Goal: Task Accomplishment & Management: Manage account settings

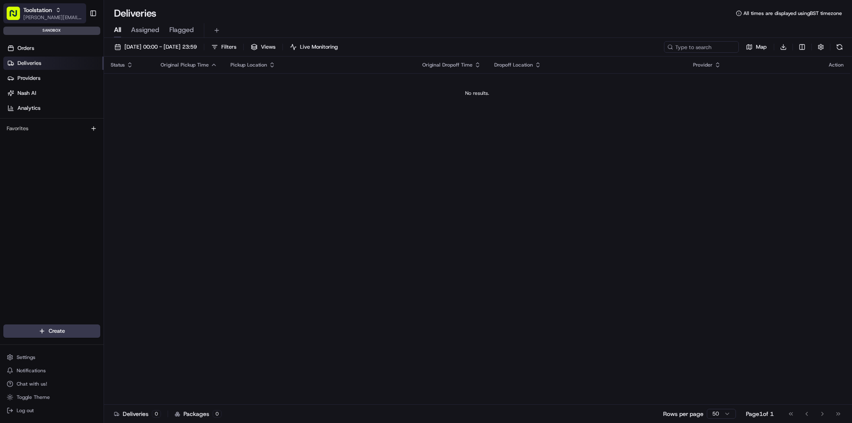
click at [46, 13] on span "Toolstation" at bounding box center [37, 10] width 29 height 8
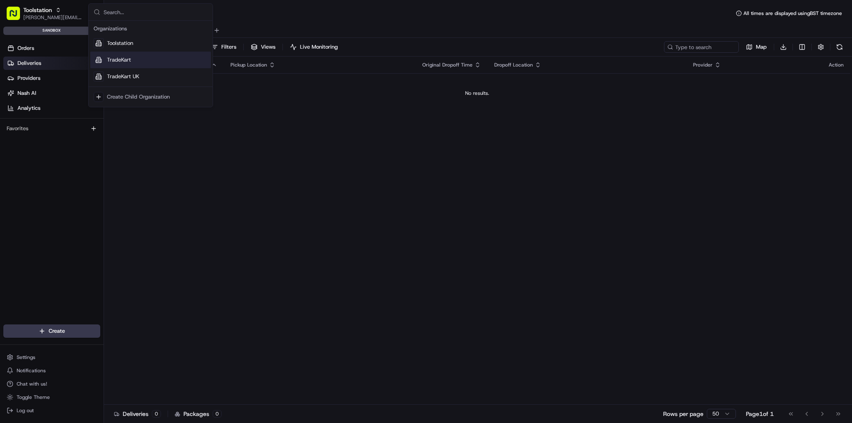
click at [123, 63] on span "TradeKart" at bounding box center [119, 59] width 24 height 7
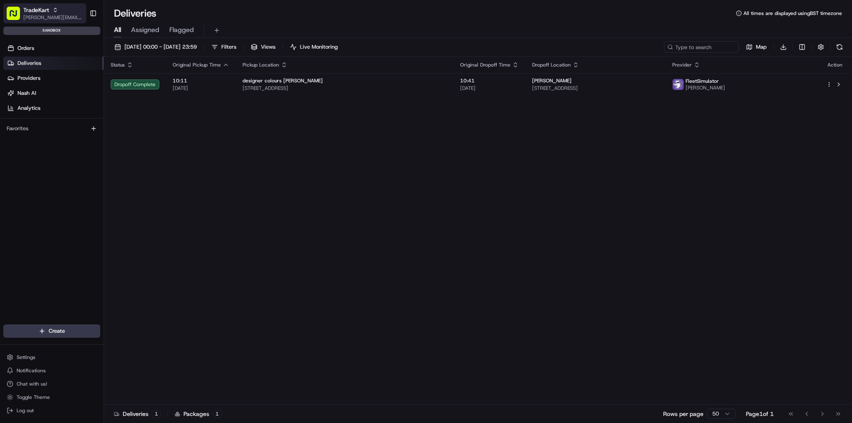
click at [80, 21] on button "TradeKart [EMAIL_ADDRESS][DOMAIN_NAME]" at bounding box center [44, 13] width 83 height 20
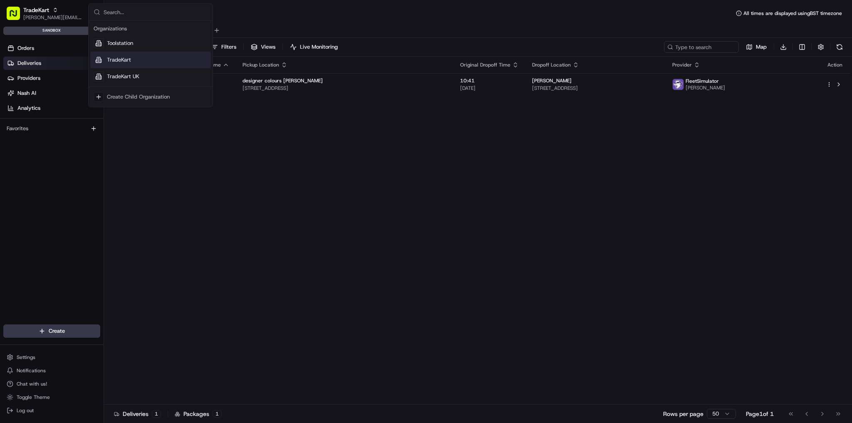
click at [140, 58] on div "TradeKart" at bounding box center [150, 60] width 121 height 17
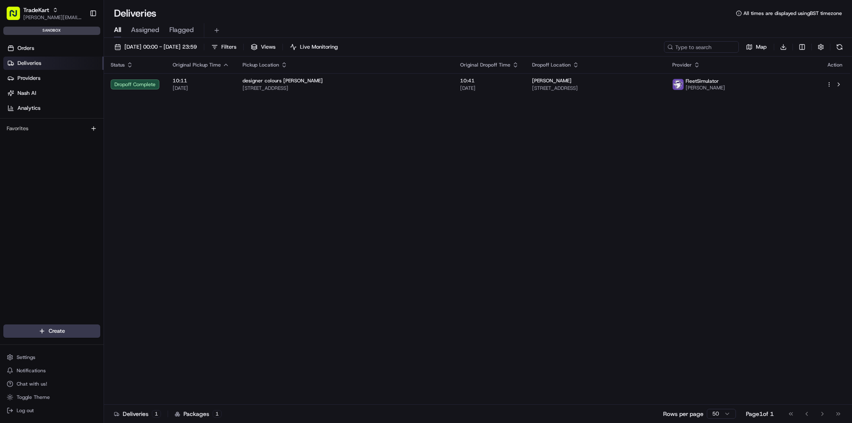
click at [189, 161] on div "Status Original Pickup Time Pickup Location Original Dropoff Time Dropoff Locat…" at bounding box center [477, 231] width 747 height 348
click at [63, 357] on button "Settings" at bounding box center [51, 358] width 97 height 12
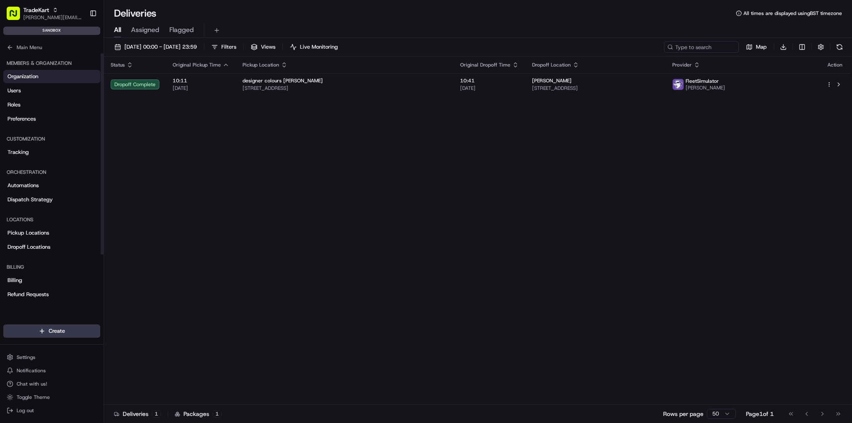
click at [49, 77] on link "Organization" at bounding box center [51, 76] width 97 height 13
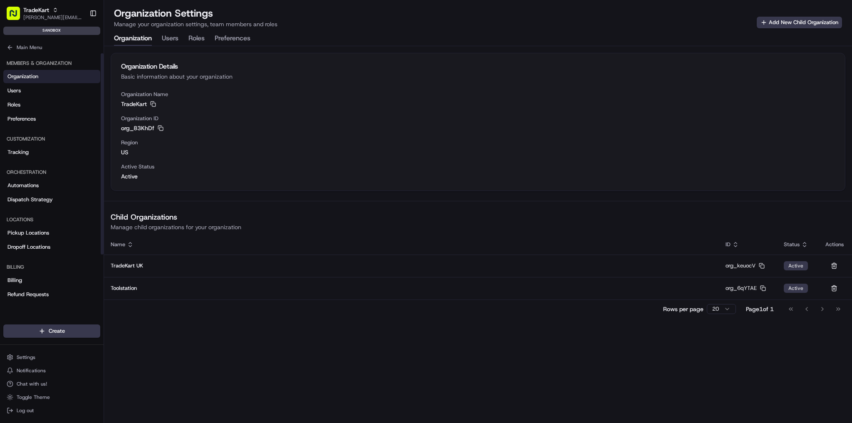
click at [191, 37] on button "Roles" at bounding box center [197, 39] width 16 height 14
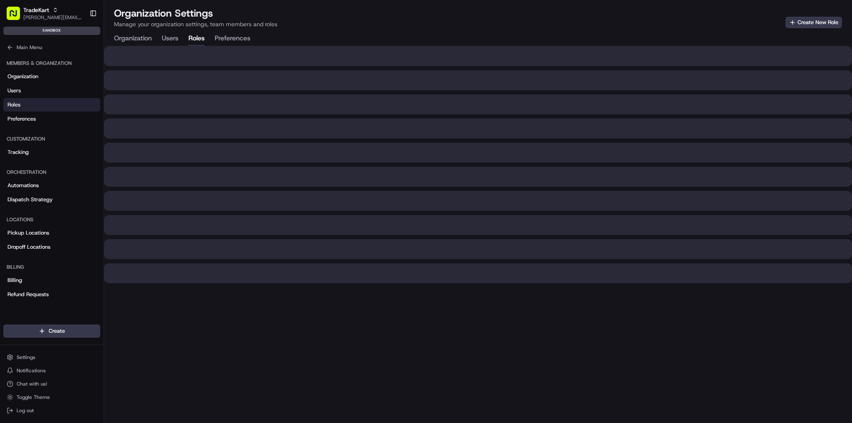
click at [172, 38] on button "Users" at bounding box center [170, 39] width 17 height 14
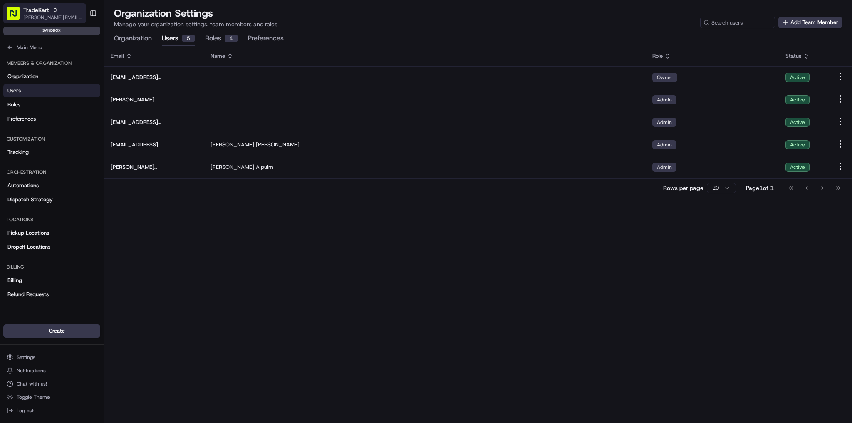
click at [55, 7] on icon "button" at bounding box center [55, 10] width 6 height 6
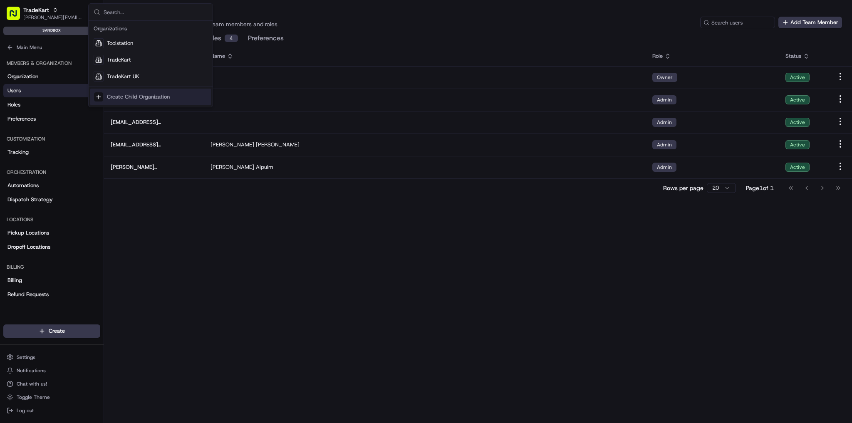
click at [197, 244] on div "Email Name Role Status [EMAIL_ADDRESS][DOMAIN_NAME] Owner Active [PERSON_NAME][…" at bounding box center [478, 234] width 748 height 377
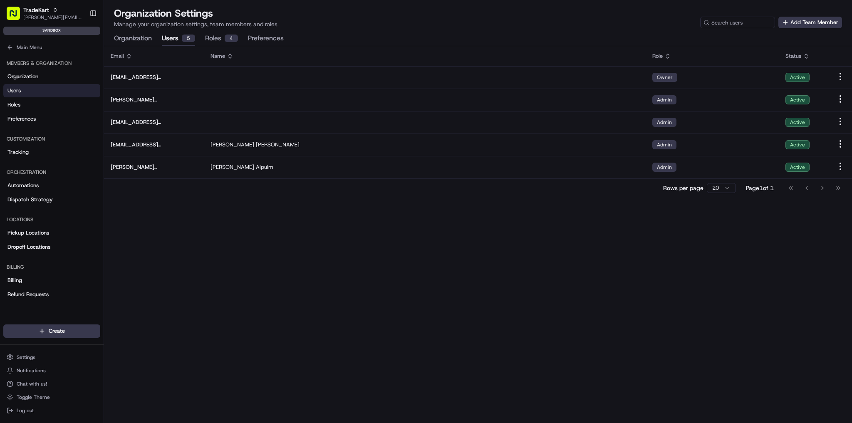
click at [198, 243] on div "Email Name Role Status [EMAIL_ADDRESS][DOMAIN_NAME] Owner Active [PERSON_NAME][…" at bounding box center [478, 234] width 748 height 377
click at [60, 13] on div "TradeKart" at bounding box center [53, 10] width 60 height 8
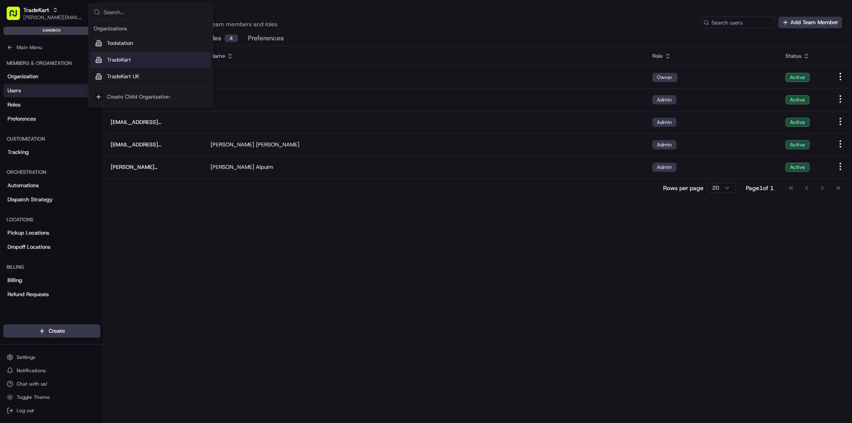
click at [117, 62] on span "TradeKart" at bounding box center [119, 59] width 24 height 7
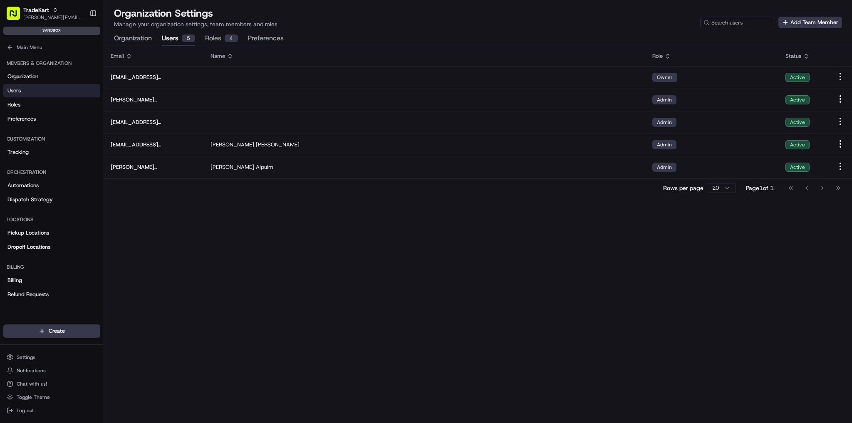
click at [163, 37] on button "Users 5" at bounding box center [178, 39] width 33 height 14
click at [146, 39] on button "Organization" at bounding box center [133, 39] width 38 height 14
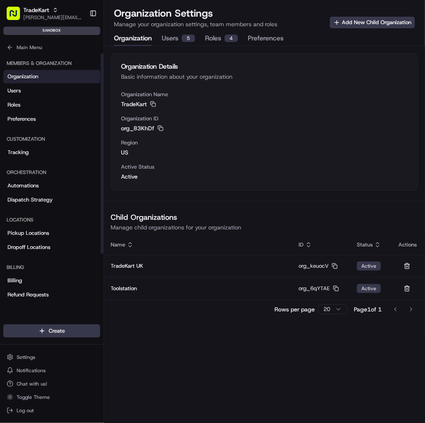
click at [233, 338] on div "Organization Details Basic information about your organization Organization Nam…" at bounding box center [264, 234] width 321 height 377
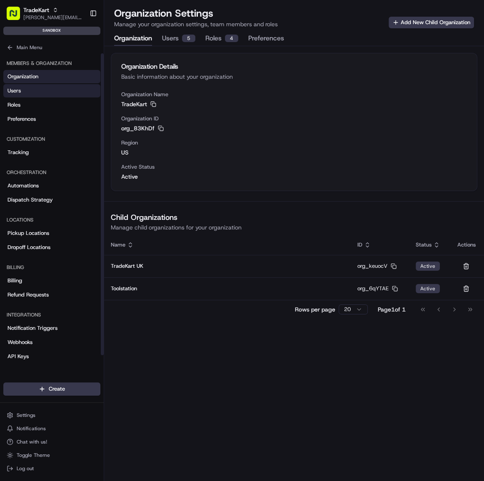
click at [50, 95] on link "Users" at bounding box center [51, 90] width 97 height 13
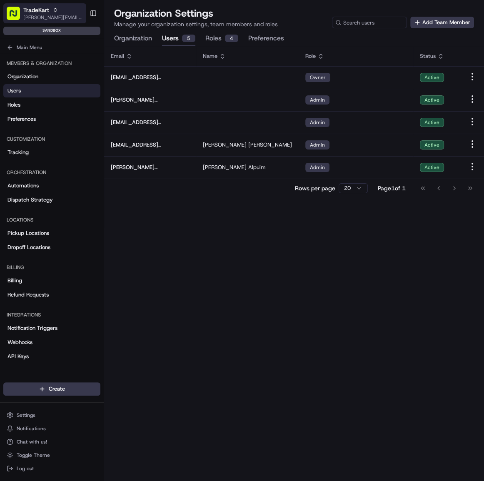
click at [27, 8] on span "TradeKart" at bounding box center [36, 10] width 26 height 8
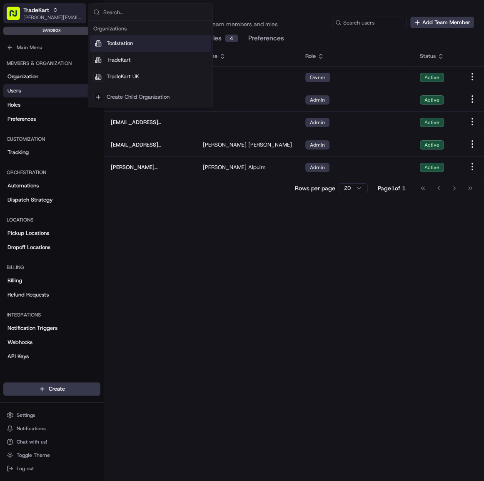
click at [27, 8] on span "TradeKart" at bounding box center [36, 10] width 26 height 8
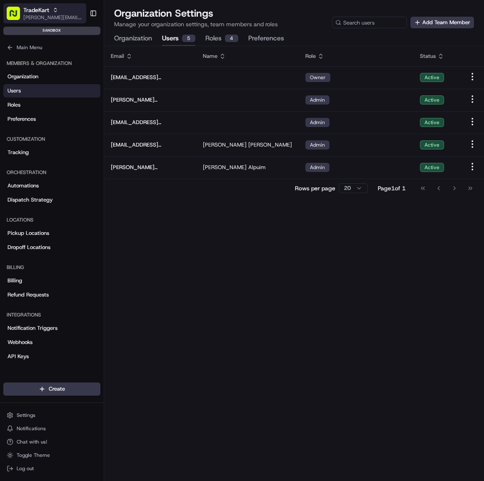
click at [19, 12] on rect "button" at bounding box center [13, 13] width 13 height 13
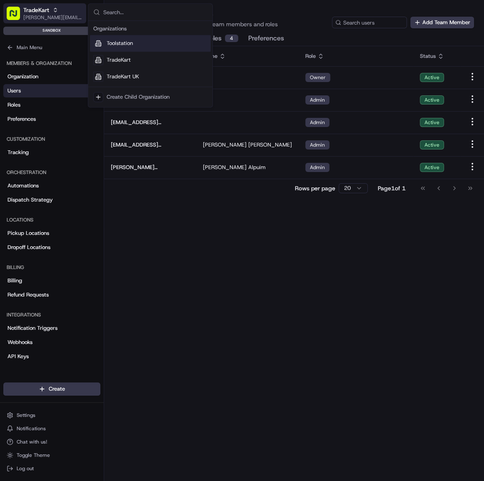
click at [40, 13] on span "TradeKart" at bounding box center [36, 10] width 26 height 8
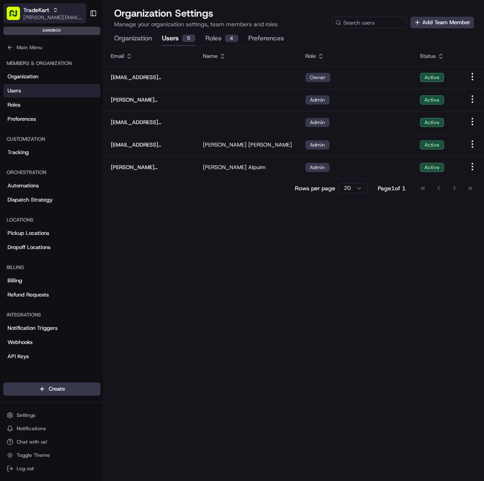
click at [61, 16] on span "[PERSON_NAME][EMAIL_ADDRESS][DOMAIN_NAME]" at bounding box center [53, 17] width 60 height 7
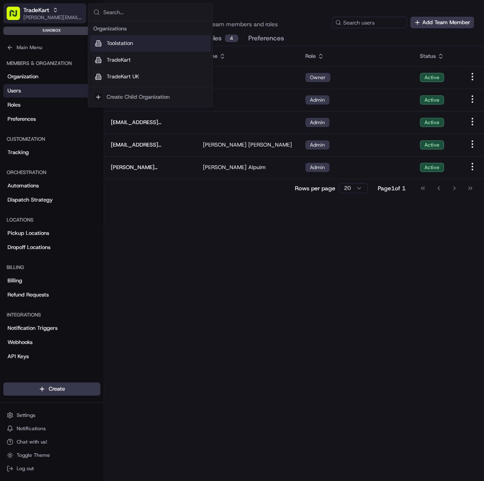
click at [60, 16] on span "[PERSON_NAME][EMAIL_ADDRESS][DOMAIN_NAME]" at bounding box center [53, 17] width 60 height 7
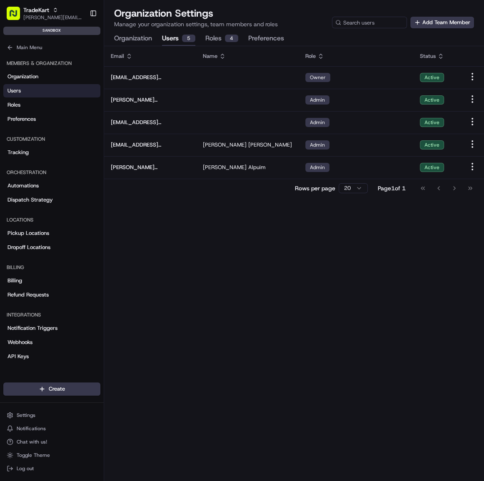
click at [372, 239] on div "Email Name Role Status [EMAIL_ADDRESS][DOMAIN_NAME] Owner Active [PERSON_NAME][…" at bounding box center [294, 263] width 380 height 434
click at [142, 37] on button "Organization" at bounding box center [133, 39] width 38 height 14
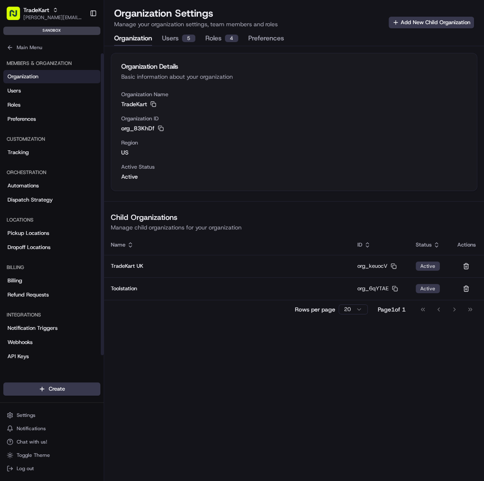
click at [174, 42] on button "Users 5" at bounding box center [178, 39] width 33 height 14
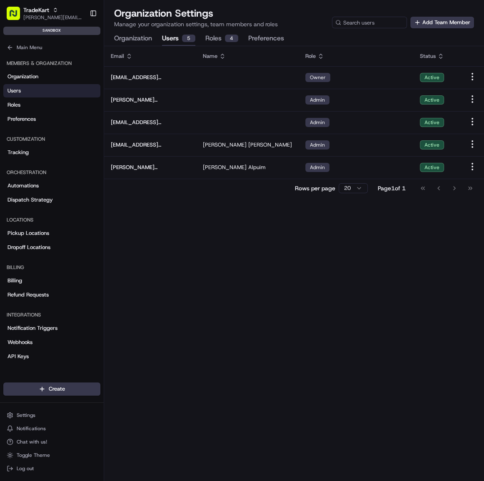
click at [120, 38] on button "Organization" at bounding box center [133, 39] width 38 height 14
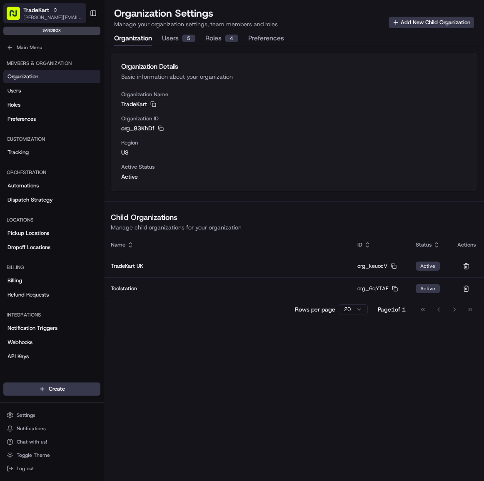
click at [45, 10] on span "TradeKart" at bounding box center [36, 10] width 26 height 8
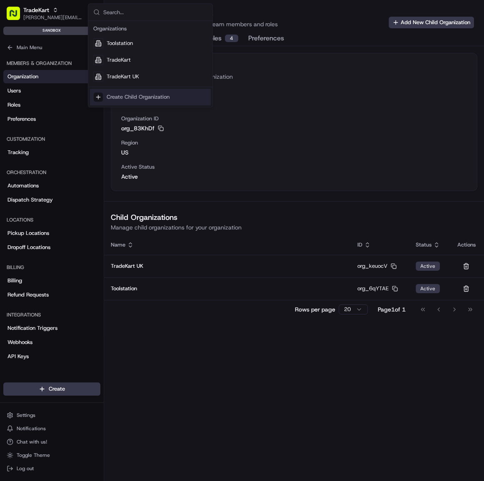
click at [192, 338] on div "Organization Details Basic information about your organization Organization Nam…" at bounding box center [294, 263] width 380 height 434
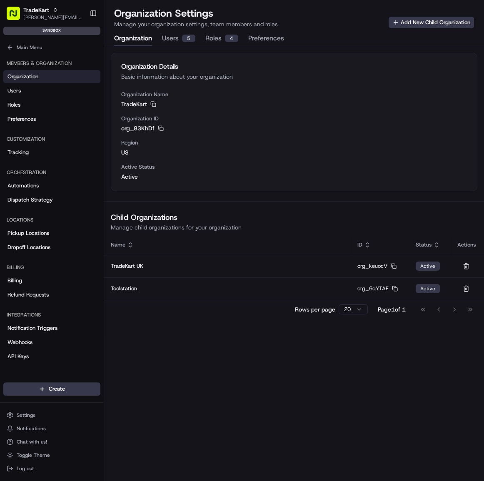
click at [194, 32] on button "Users 5" at bounding box center [178, 39] width 33 height 14
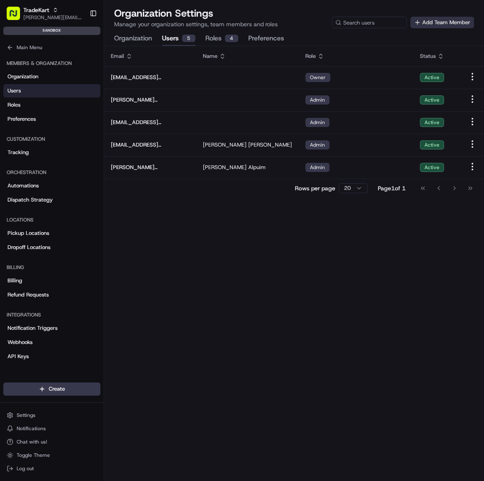
click at [425, 24] on button "Add Team Member" at bounding box center [442, 23] width 64 height 12
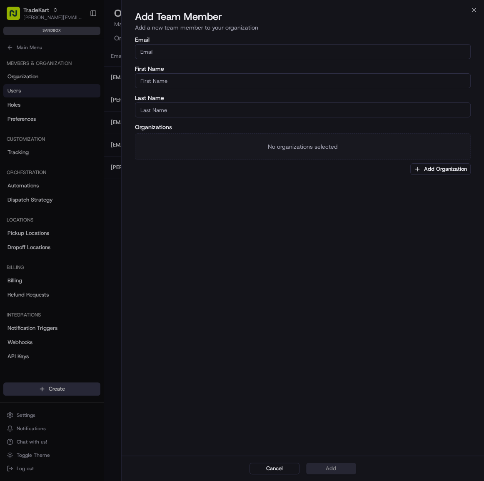
click at [112, 201] on div at bounding box center [242, 240] width 484 height 481
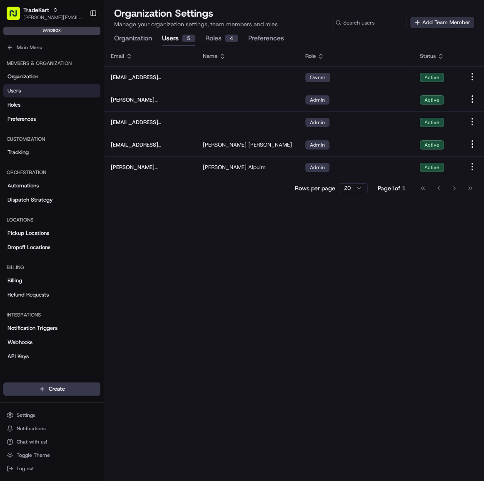
click at [427, 26] on button "Add Team Member" at bounding box center [442, 23] width 64 height 12
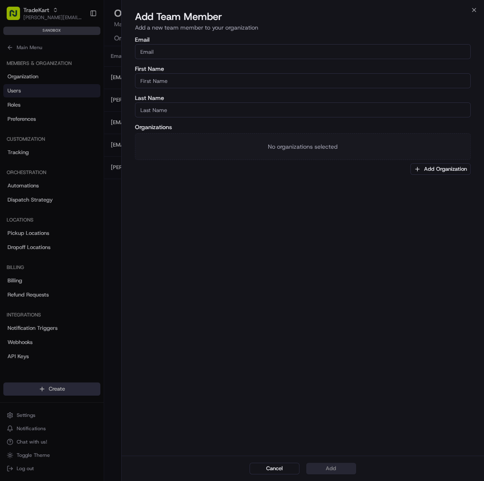
click at [181, 52] on input "Email" at bounding box center [303, 51] width 336 height 15
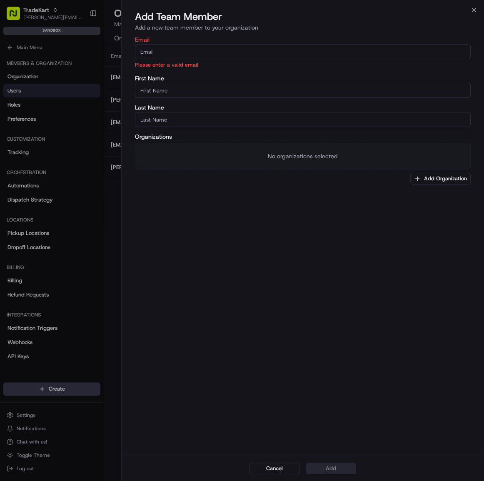
click at [202, 48] on input "Email" at bounding box center [303, 51] width 336 height 15
paste input "[EMAIL_ADDRESS][DOMAIN_NAME]"
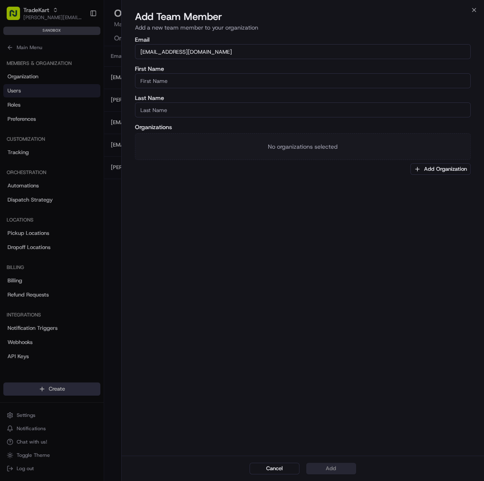
type input "[EMAIL_ADDRESS][DOMAIN_NAME]"
click at [160, 79] on input "First Name" at bounding box center [303, 80] width 336 height 15
type input "Timu"
type input "Kabak"
click at [414, 166] on icon "button" at bounding box center [417, 169] width 7 height 7
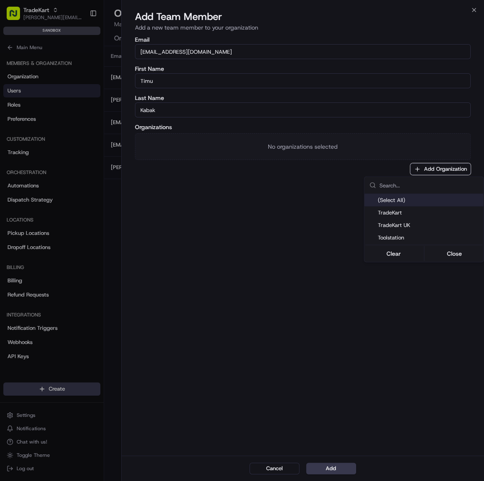
click at [403, 200] on span "(Select All)" at bounding box center [390, 199] width 27 height 7
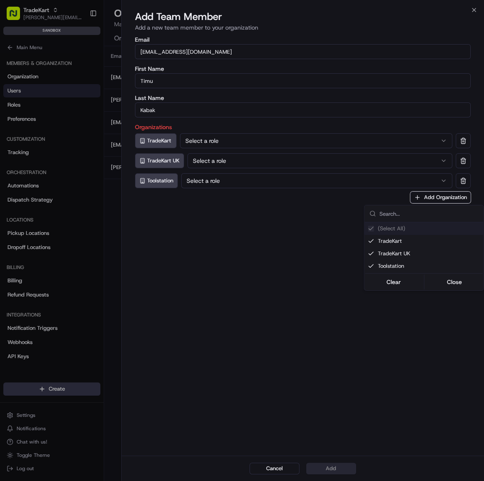
click at [475, 8] on div at bounding box center [242, 240] width 484 height 481
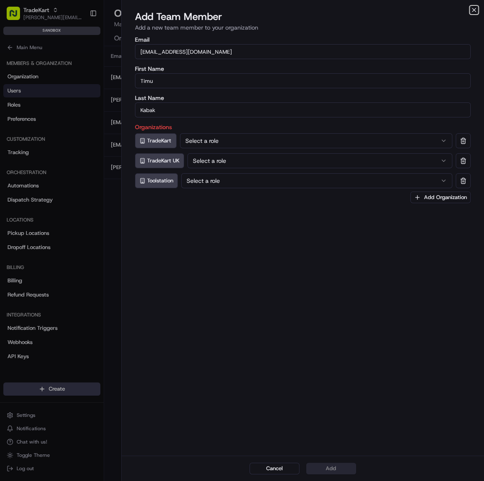
click at [470, 12] on icon "button" at bounding box center [473, 10] width 7 height 7
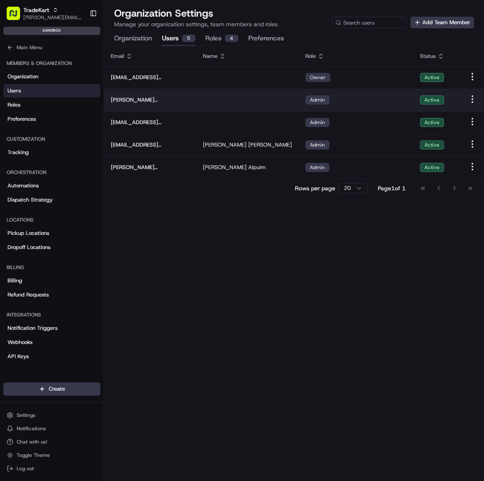
click at [189, 102] on span "[PERSON_NAME][EMAIL_ADDRESS][PERSON_NAME][DOMAIN_NAME]" at bounding box center [150, 99] width 79 height 7
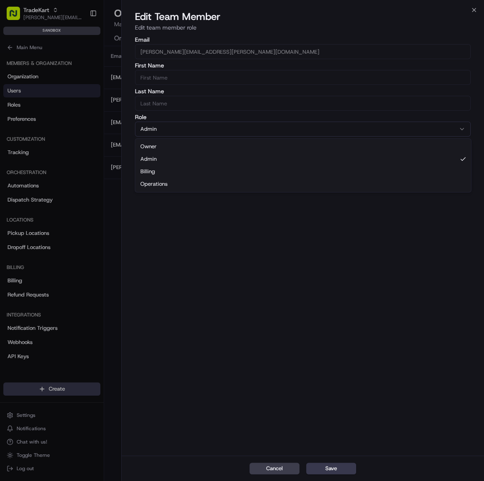
click at [240, 133] on button "Admin" at bounding box center [303, 129] width 336 height 15
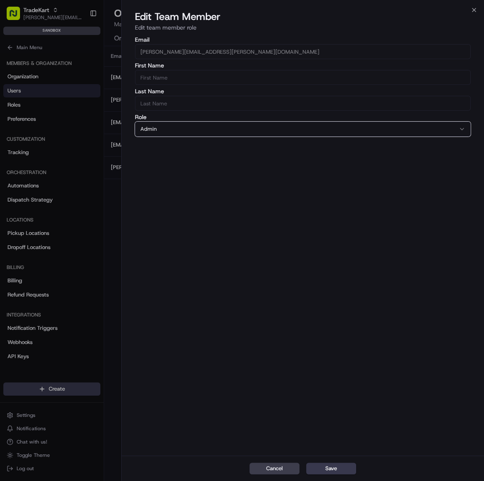
click at [345, 250] on div "Email [PERSON_NAME][EMAIL_ADDRESS][PERSON_NAME][DOMAIN_NAME] First Name Last Na…" at bounding box center [303, 245] width 362 height 420
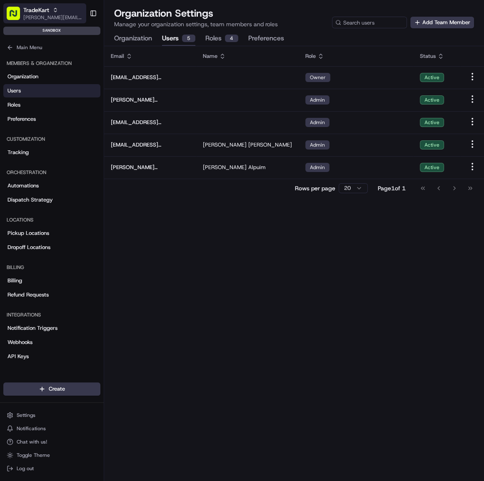
click at [52, 11] on icon "button" at bounding box center [55, 10] width 6 height 6
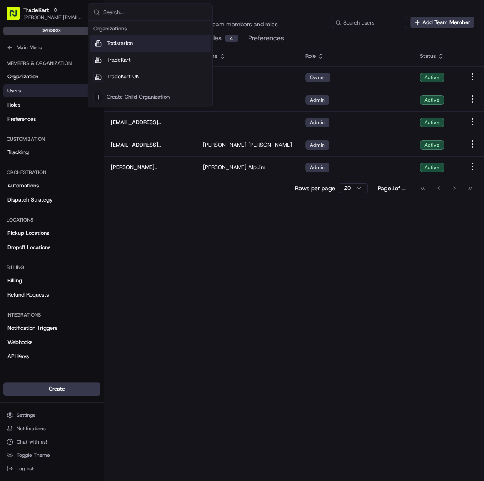
click at [132, 46] on span "Toolstation" at bounding box center [120, 43] width 26 height 7
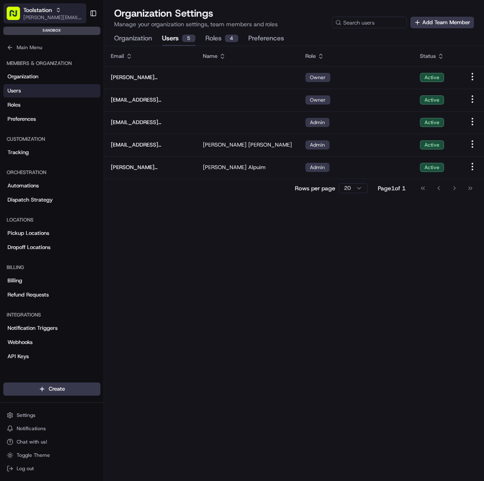
click at [52, 15] on span "[PERSON_NAME][EMAIL_ADDRESS][DOMAIN_NAME]" at bounding box center [53, 17] width 60 height 7
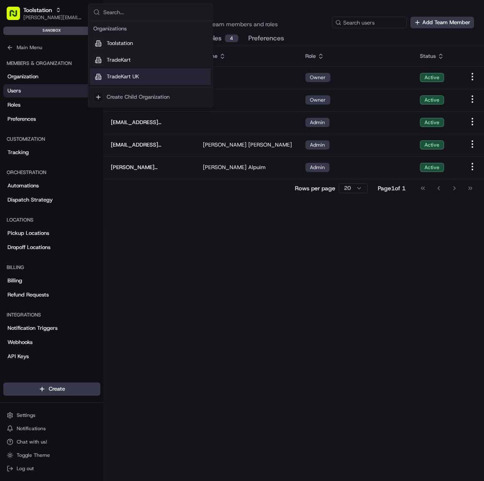
click at [137, 76] on span "TradeKart UK" at bounding box center [123, 76] width 32 height 7
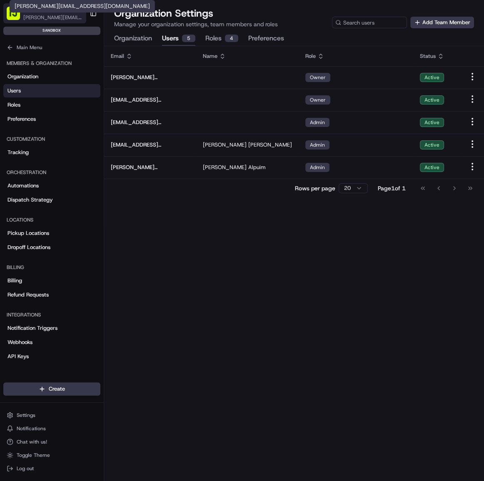
click at [67, 16] on span "[PERSON_NAME][EMAIL_ADDRESS][DOMAIN_NAME]" at bounding box center [53, 17] width 60 height 7
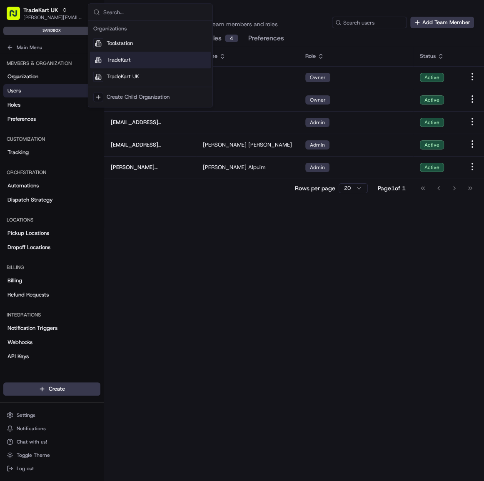
click at [133, 59] on div "TradeKart" at bounding box center [150, 60] width 121 height 17
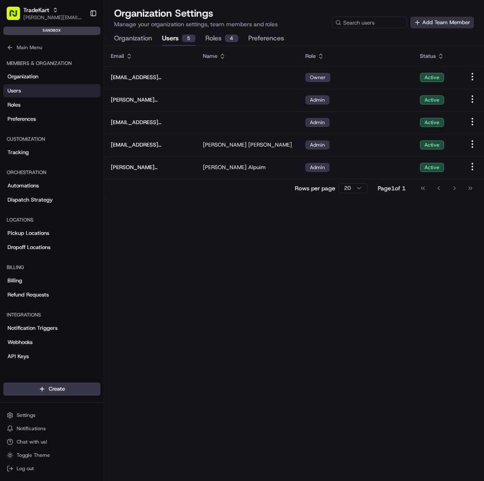
click at [434, 22] on button "Add Team Member" at bounding box center [442, 23] width 64 height 12
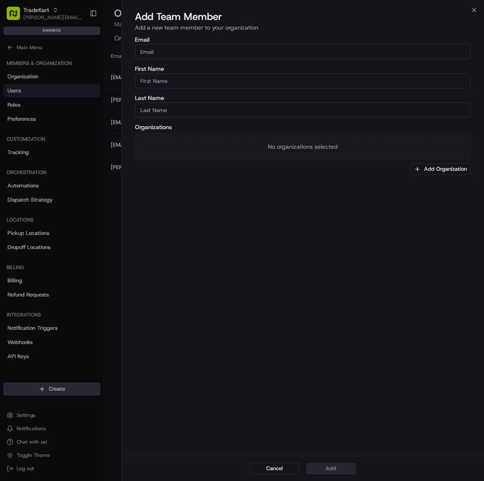
click at [182, 54] on input "Email" at bounding box center [303, 51] width 336 height 15
paste input "[EMAIL_ADDRESS][DOMAIN_NAME]"
type input "[EMAIL_ADDRESS][DOMAIN_NAME]"
click at [179, 79] on input "First Name" at bounding box center [303, 80] width 336 height 15
type input "Timu"
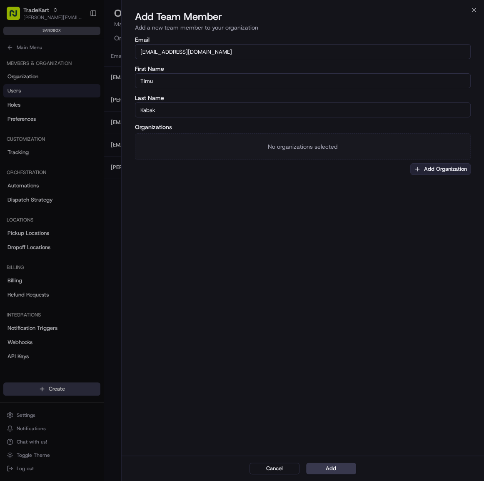
type input "Kabak"
click at [431, 171] on button "Add Organization" at bounding box center [440, 169] width 60 height 12
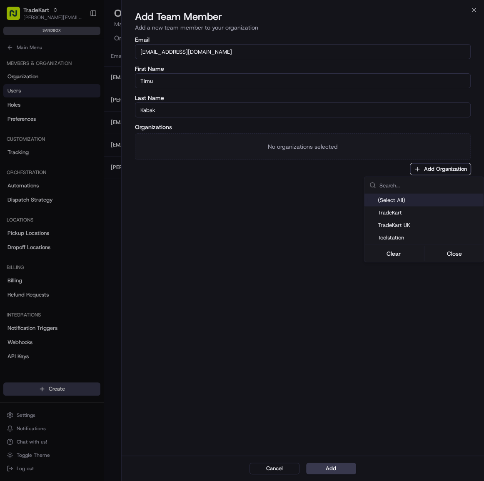
click at [404, 201] on span "(Select All)" at bounding box center [390, 199] width 27 height 7
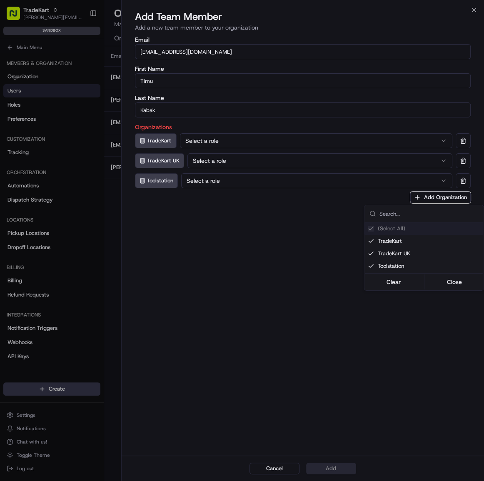
click at [283, 144] on div at bounding box center [242, 240] width 484 height 481
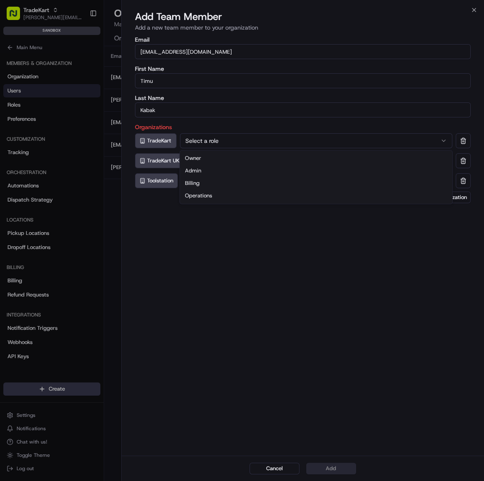
click at [320, 142] on button "Select a role" at bounding box center [316, 140] width 273 height 15
click at [442, 162] on icon "button" at bounding box center [443, 160] width 7 height 7
click at [444, 183] on icon "button" at bounding box center [443, 180] width 7 height 7
click at [334, 423] on button "Add" at bounding box center [331, 468] width 50 height 12
click at [333, 423] on button "Add" at bounding box center [331, 468] width 50 height 12
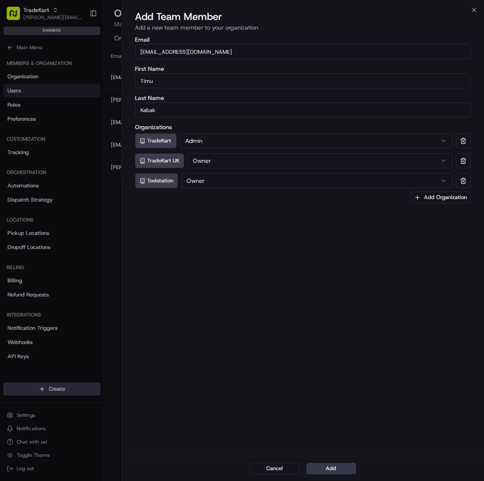
click at [440, 162] on icon "button" at bounding box center [443, 160] width 7 height 7
click at [419, 183] on button "Owner" at bounding box center [316, 180] width 271 height 15
click at [336, 423] on button "Add" at bounding box center [331, 468] width 50 height 12
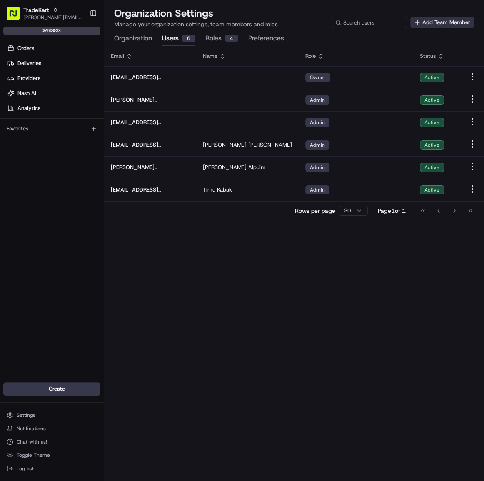
click at [442, 26] on button "Add Team Member" at bounding box center [442, 23] width 64 height 12
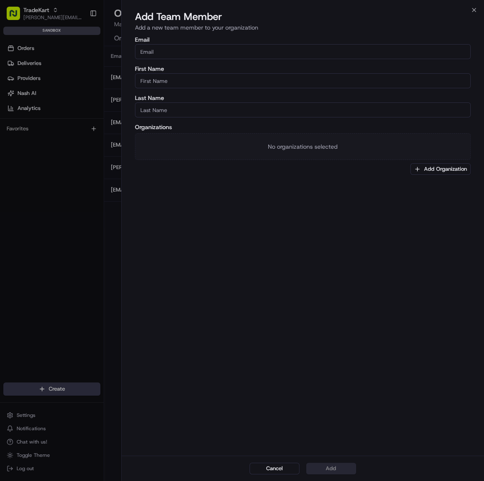
click at [197, 52] on input "Email" at bounding box center [303, 51] width 336 height 15
paste input "melih.caliskan@hackandcraft.com"
type input "melih.caliskan@hackandcraft.com"
click at [158, 82] on input "First Name" at bounding box center [303, 80] width 336 height 15
type input "Melih"
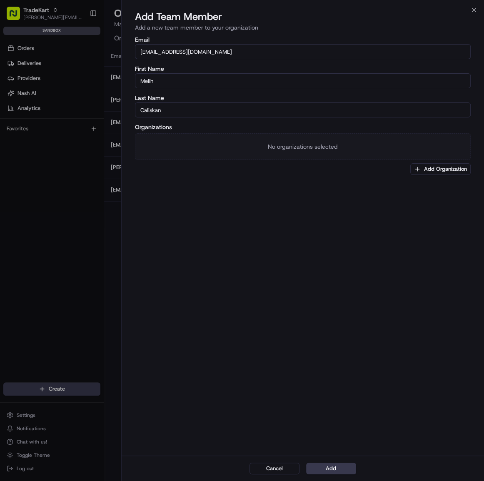
type input "Caliskan"
click at [170, 82] on input "Melih" at bounding box center [303, 80] width 336 height 15
click at [417, 169] on icon "button" at bounding box center [417, 169] width 7 height 7
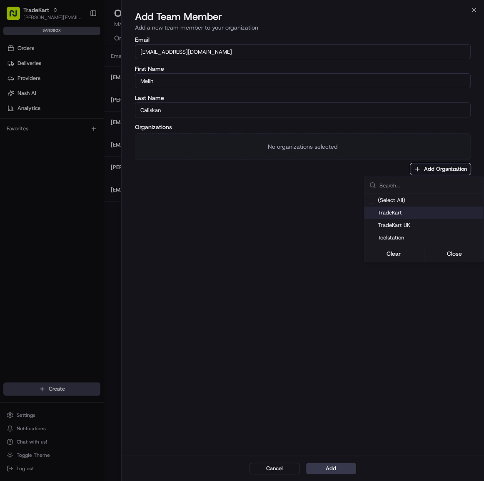
click at [409, 200] on div "(Select All)" at bounding box center [423, 200] width 119 height 12
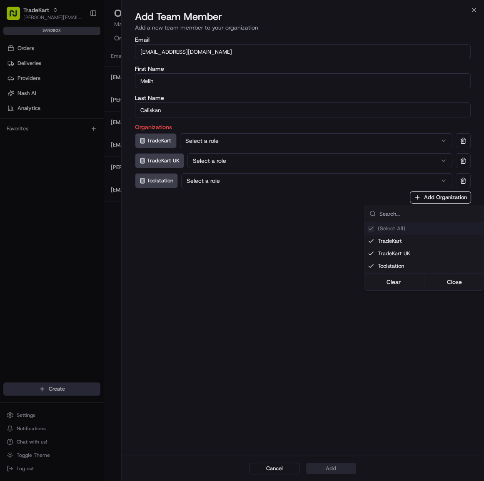
click at [375, 198] on div at bounding box center [242, 240] width 484 height 481
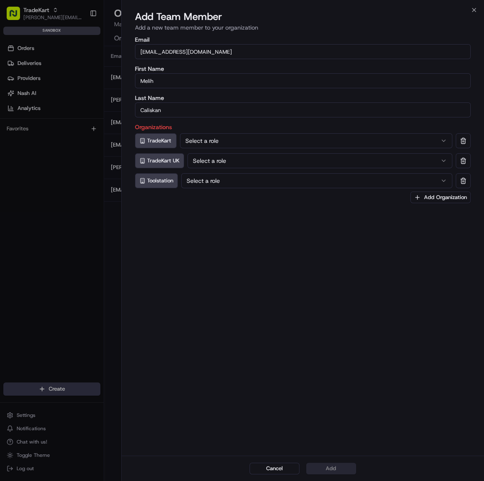
click at [418, 142] on button "Select a role" at bounding box center [316, 140] width 273 height 15
click at [387, 162] on button "Select a role" at bounding box center [319, 160] width 265 height 15
click at [355, 181] on button "Select a role" at bounding box center [316, 180] width 271 height 15
click at [230, 142] on button "Admin" at bounding box center [316, 140] width 273 height 15
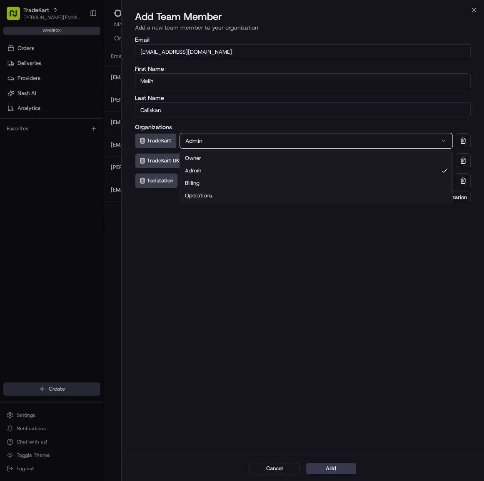
click at [149, 304] on div "Email melih.caliskan@hackandcraft.com First Name Melih Last Name Caliskan Organ…" at bounding box center [303, 245] width 362 height 420
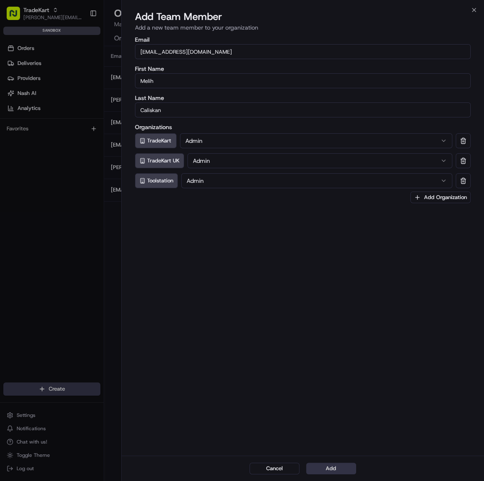
click at [320, 469] on button "Add" at bounding box center [331, 468] width 50 height 12
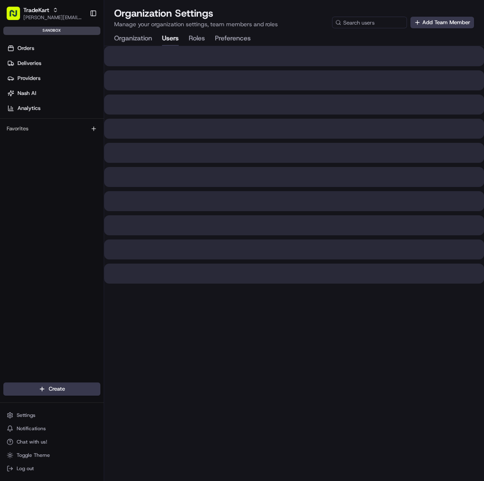
click at [242, 362] on div at bounding box center [294, 263] width 380 height 434
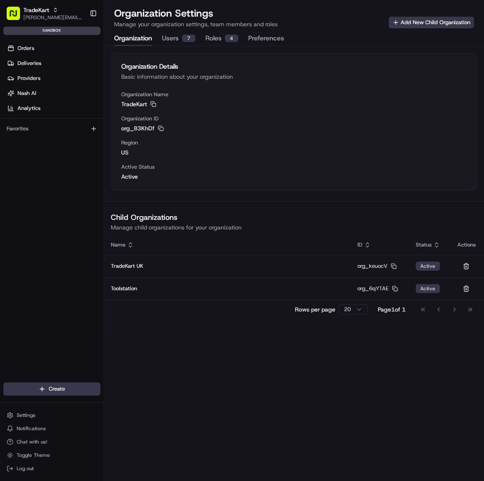
click at [151, 37] on button "Organization" at bounding box center [133, 39] width 38 height 14
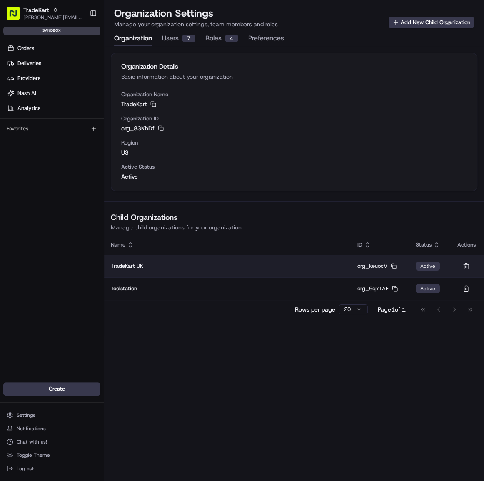
click at [171, 272] on td "TradeKart UK" at bounding box center [227, 266] width 246 height 22
click at [135, 266] on span "TradeKart UK" at bounding box center [127, 265] width 32 height 7
click at [372, 268] on span "org_keuocV" at bounding box center [372, 265] width 30 height 7
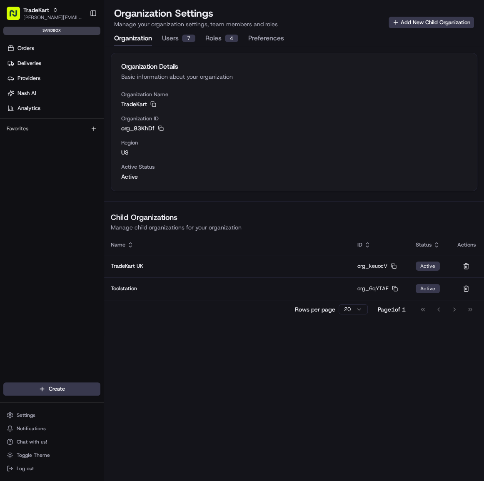
click at [190, 41] on div "7" at bounding box center [188, 38] width 13 height 7
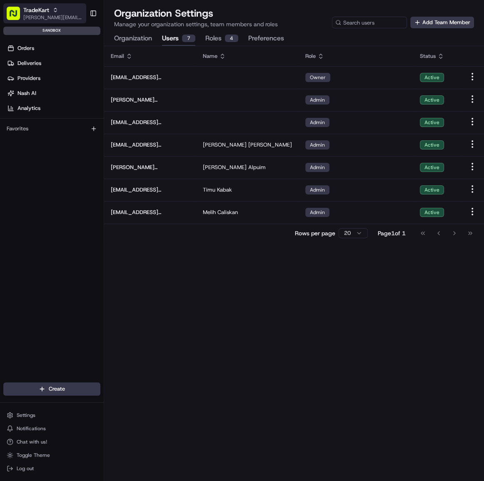
click at [57, 10] on icon "button" at bounding box center [55, 10] width 6 height 6
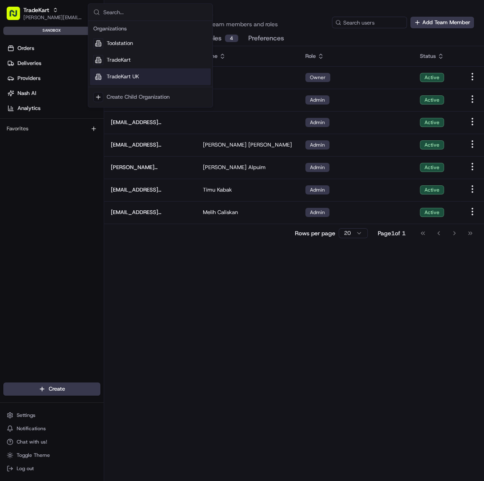
click at [137, 77] on span "TradeKart UK" at bounding box center [123, 76] width 32 height 7
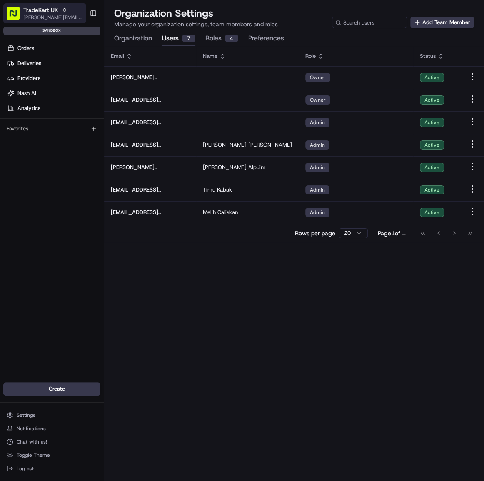
click at [59, 13] on div "TradeKart UK" at bounding box center [53, 10] width 60 height 8
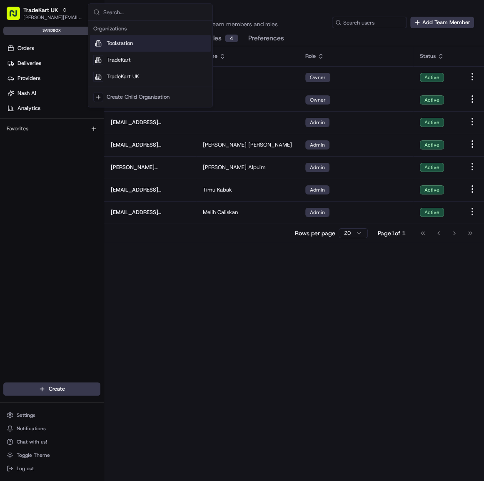
click at [136, 46] on div "Toolstation" at bounding box center [150, 43] width 121 height 17
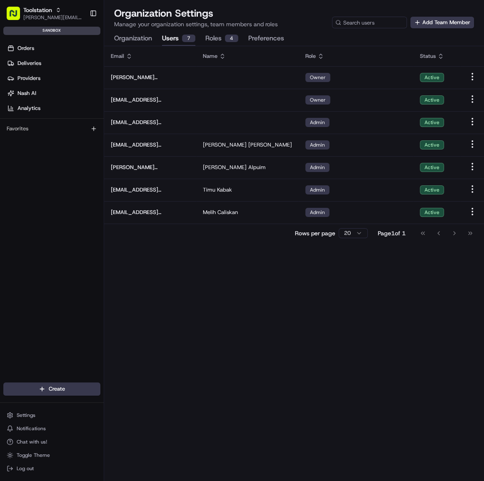
click at [139, 41] on button "Organization" at bounding box center [133, 39] width 38 height 14
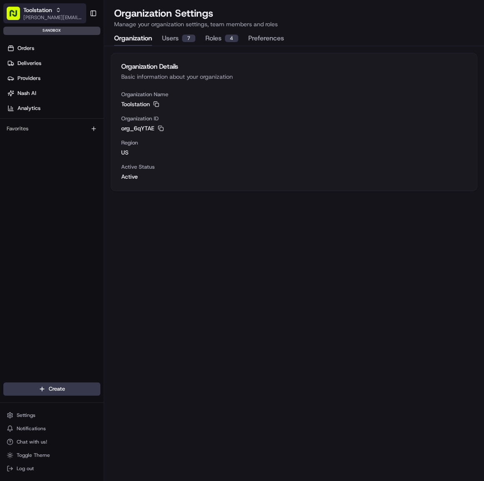
click at [35, 13] on span "Toolstation" at bounding box center [37, 10] width 29 height 8
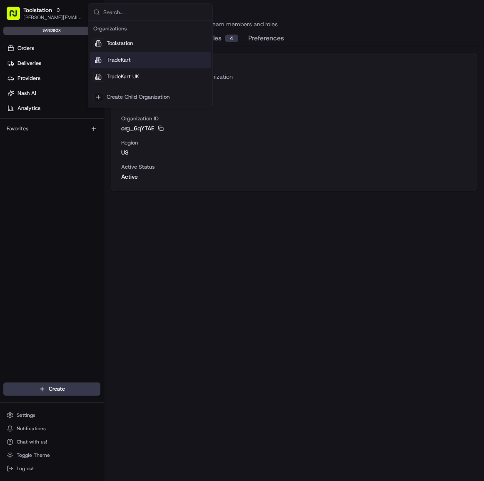
click at [130, 63] on span "TradeKart" at bounding box center [119, 59] width 24 height 7
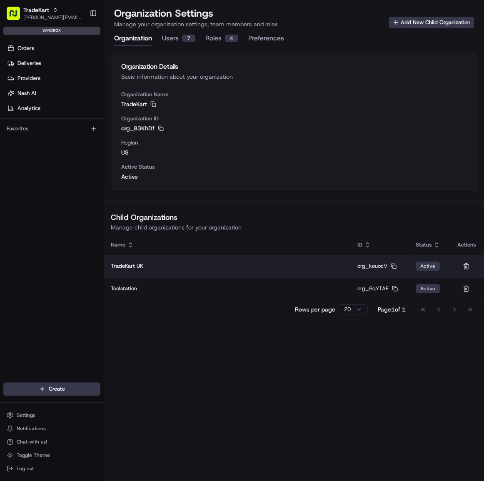
click at [191, 271] on td "TradeKart UK" at bounding box center [227, 266] width 246 height 22
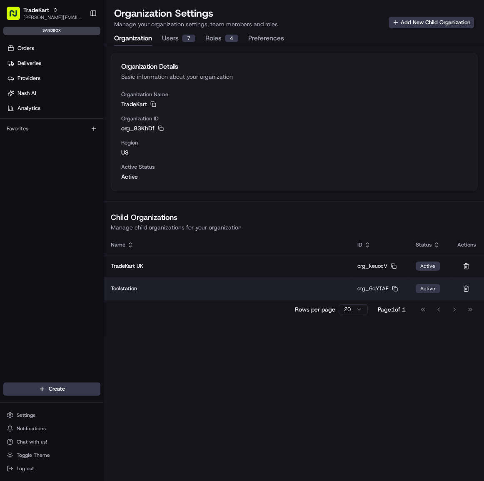
click at [126, 291] on span "Toolstation" at bounding box center [124, 288] width 26 height 7
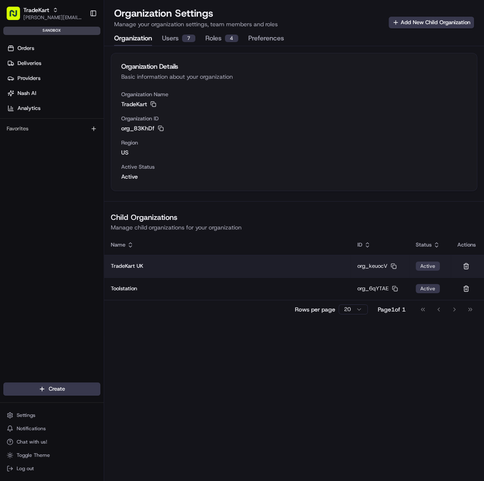
click at [136, 267] on span "TradeKart UK" at bounding box center [127, 265] width 32 height 7
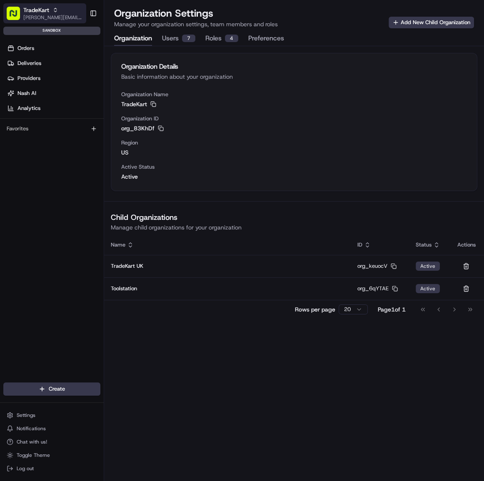
click at [47, 8] on span "TradeKart" at bounding box center [36, 10] width 26 height 8
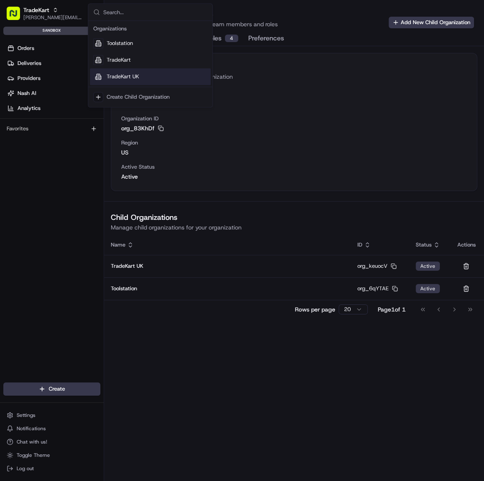
click at [132, 77] on span "TradeKart UK" at bounding box center [123, 76] width 32 height 7
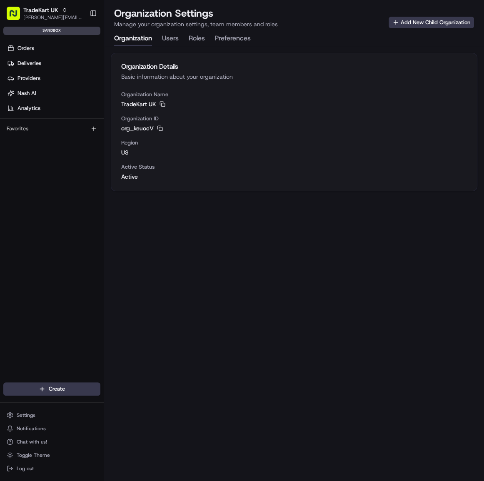
click at [176, 38] on button "Users" at bounding box center [170, 39] width 17 height 14
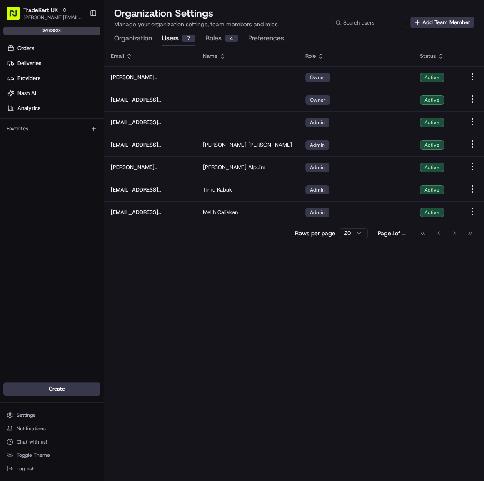
click at [139, 37] on button "Organization" at bounding box center [133, 39] width 38 height 14
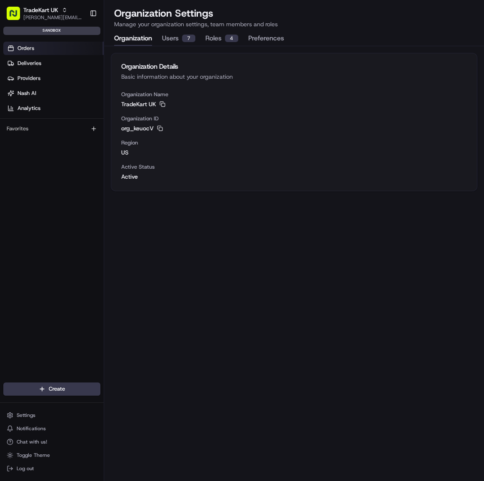
click at [26, 45] on span "Orders" at bounding box center [25, 48] width 17 height 7
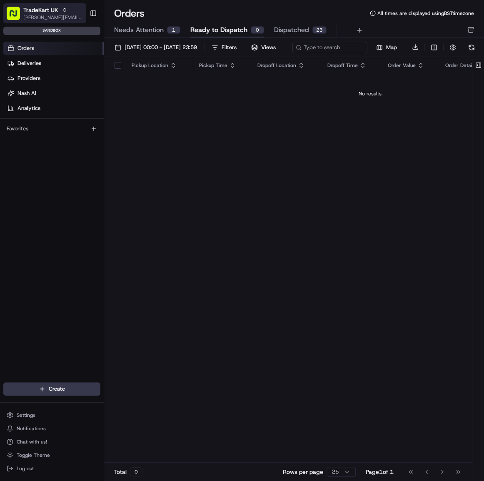
click at [50, 13] on span "TradeKart UK" at bounding box center [40, 10] width 35 height 8
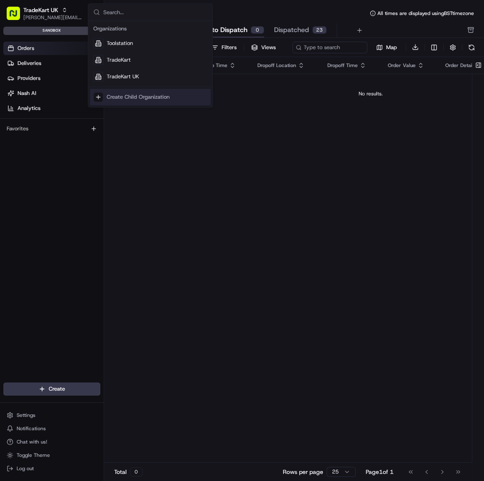
click at [156, 134] on div "Pickup Location Pickup Time Dropoff Location Dropoff Time Order Value Order Det…" at bounding box center [370, 260] width 533 height 406
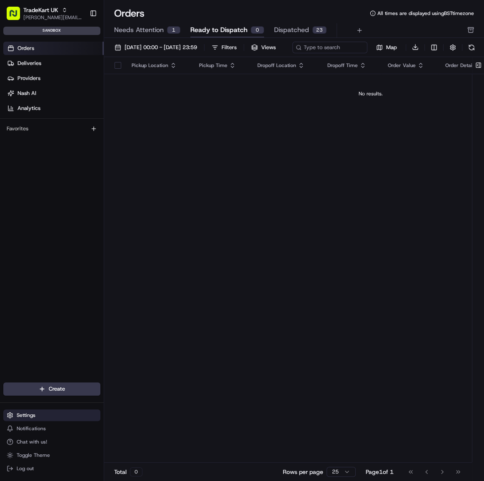
click at [46, 411] on button "Settings" at bounding box center [51, 415] width 97 height 12
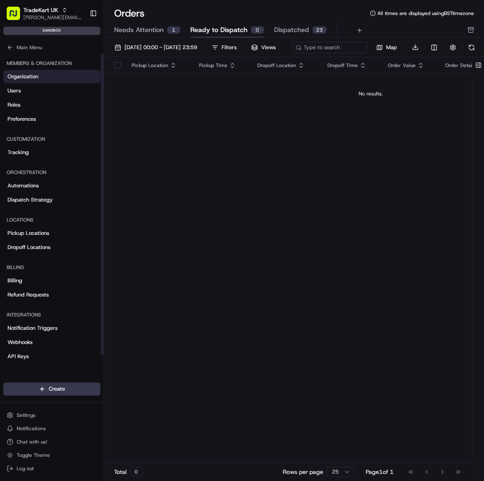
click at [31, 70] on link "Organization" at bounding box center [51, 76] width 97 height 13
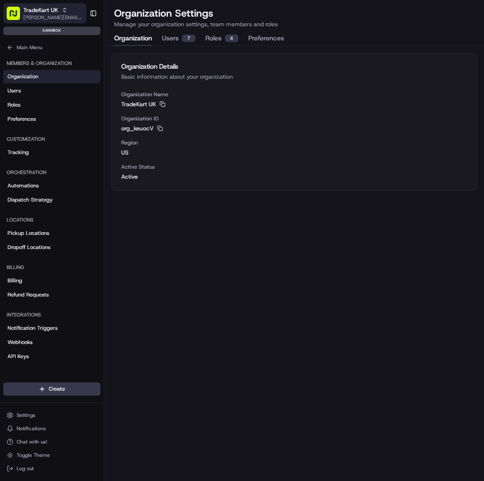
click at [55, 21] on button "TradeKart UK [EMAIL_ADDRESS][DOMAIN_NAME]" at bounding box center [44, 13] width 83 height 20
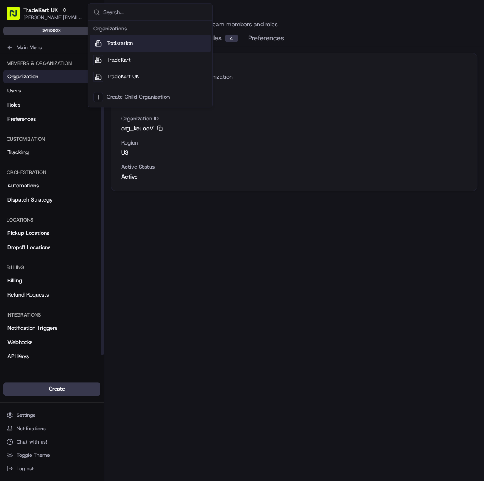
click at [249, 183] on div "Organization Name TradeKart UK Copy TradeKart UK Organization ID org_keuocV Cop…" at bounding box center [293, 141] width 365 height 100
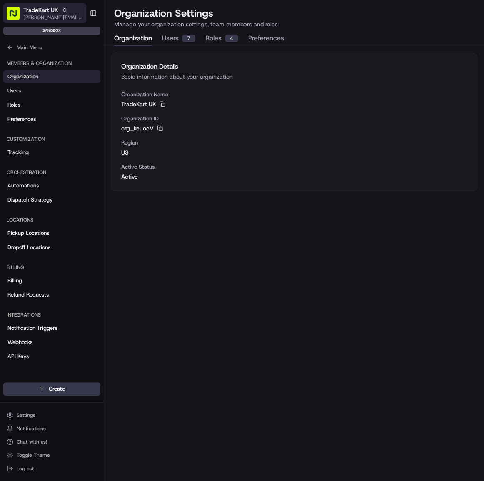
click at [69, 14] on span "[PERSON_NAME][EMAIL_ADDRESS][DOMAIN_NAME]" at bounding box center [53, 17] width 60 height 7
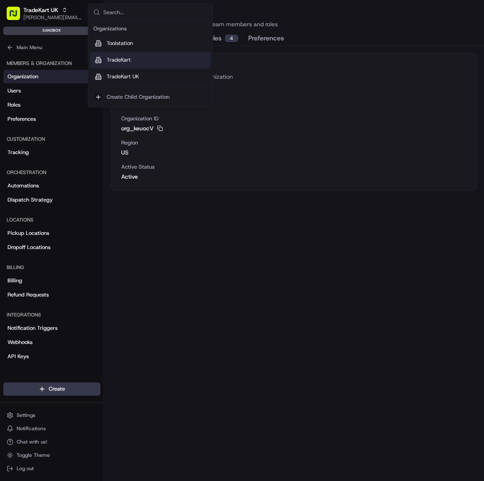
click at [122, 62] on span "TradeKart" at bounding box center [119, 59] width 24 height 7
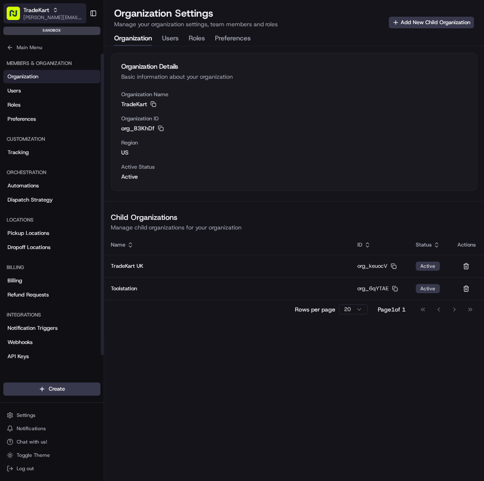
click at [58, 11] on div "TradeKart" at bounding box center [53, 10] width 60 height 8
